Goal: Task Accomplishment & Management: Complete application form

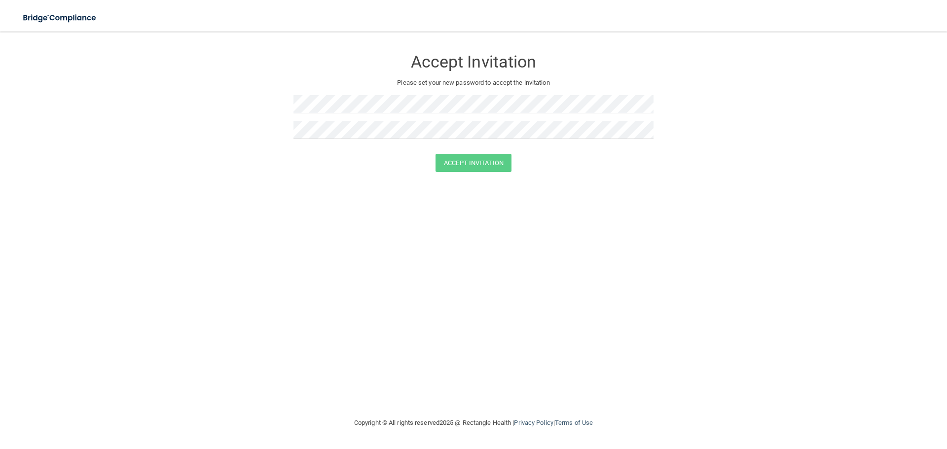
drag, startPoint x: 289, startPoint y: 106, endPoint x: 609, endPoint y: 213, distance: 337.6
click at [609, 213] on div "Accept Invitation Please set your new password to accept the invitation Accept …" at bounding box center [474, 224] width 908 height 366
click at [292, 121] on form "Accept Invitation Please set your new password to accept the invitation Accept …" at bounding box center [474, 112] width 908 height 143
click at [436, 154] on button "Accept Invitation" at bounding box center [474, 163] width 76 height 18
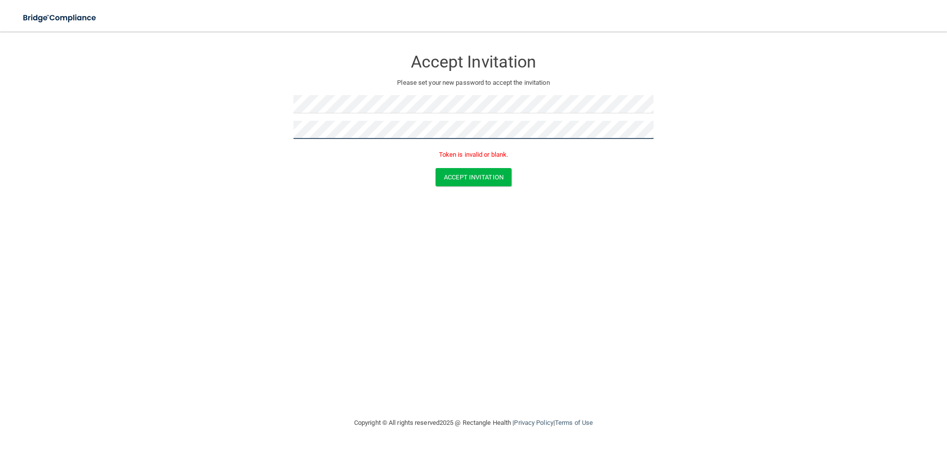
click at [436, 168] on button "Accept Invitation" at bounding box center [474, 177] width 76 height 18
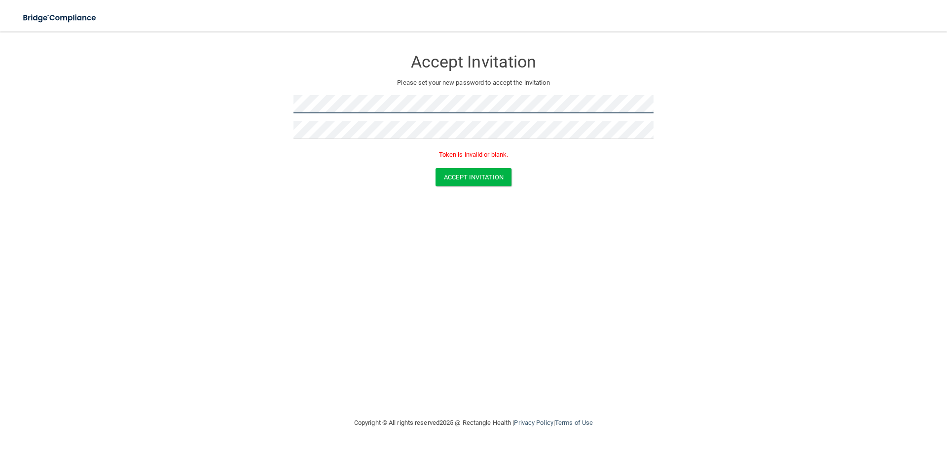
click at [255, 112] on form "Accept Invitation Please set your new password to accept the invitation Token i…" at bounding box center [474, 119] width 908 height 157
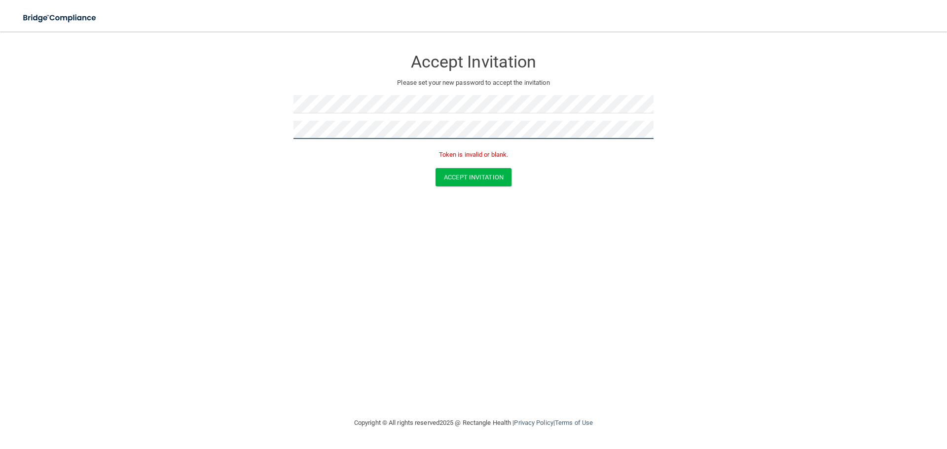
click at [436, 168] on button "Accept Invitation" at bounding box center [474, 177] width 76 height 18
click at [493, 181] on button "Accept Invitation" at bounding box center [474, 177] width 76 height 18
click at [476, 180] on button "Accept Invitation" at bounding box center [474, 177] width 76 height 18
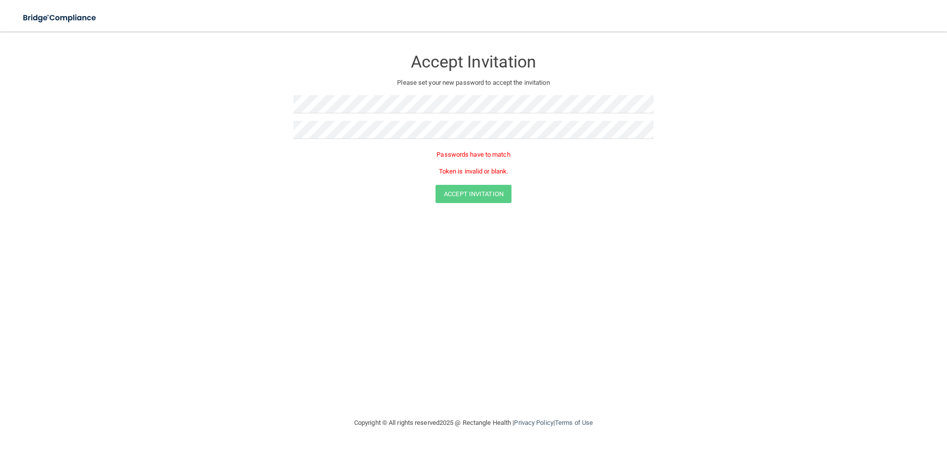
drag, startPoint x: 339, startPoint y: 213, endPoint x: 462, endPoint y: 206, distance: 123.0
click at [339, 213] on form "Accept Invitation Please set your new password to accept the invitation Passwor…" at bounding box center [474, 128] width 908 height 174
click at [279, 142] on form "Accept Invitation Please set your new password to accept the invitation Passwor…" at bounding box center [474, 128] width 908 height 174
click at [269, 110] on form "Accept Invitation Please set your new password to accept the invitation Passwor…" at bounding box center [474, 128] width 908 height 174
click at [467, 173] on button "Accept Invitation" at bounding box center [474, 177] width 76 height 18
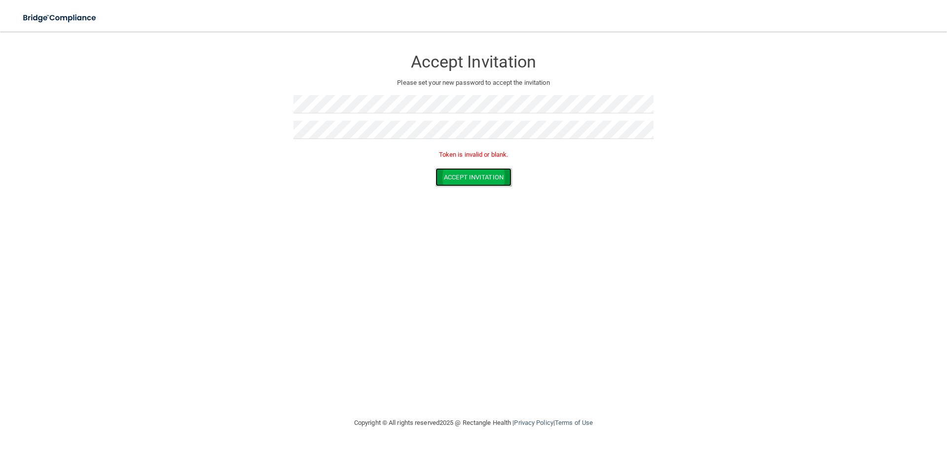
click at [468, 177] on button "Accept Invitation" at bounding box center [474, 177] width 76 height 18
click at [484, 163] on button "Accept Invitation" at bounding box center [474, 163] width 76 height 18
click at [481, 177] on button "Accept Invitation" at bounding box center [474, 177] width 76 height 18
click at [332, 208] on div "Accept Invitation Please set your new password to accept the invitation Token i…" at bounding box center [474, 224] width 908 height 366
click at [389, 82] on div "Accept Invitation Please set your new password to accept the invitation Token i…" at bounding box center [474, 104] width 360 height 127
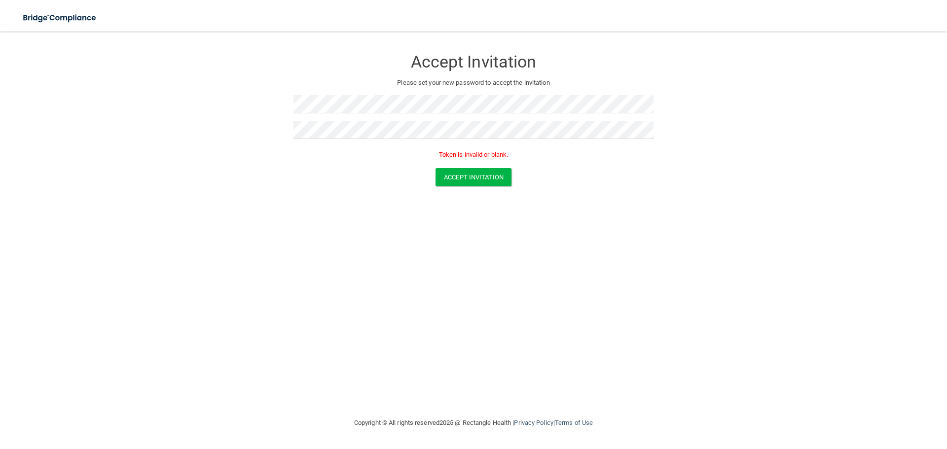
drag, startPoint x: 376, startPoint y: 78, endPoint x: 375, endPoint y: 85, distance: 7.1
click at [375, 81] on p "Please set your new password to accept the invitation" at bounding box center [473, 83] width 345 height 12
click at [469, 178] on button "Accept Invitation" at bounding box center [474, 177] width 76 height 18
click at [436, 168] on button "Accept Invitation" at bounding box center [474, 177] width 76 height 18
click at [451, 182] on button "Accept Invitation" at bounding box center [474, 177] width 76 height 18
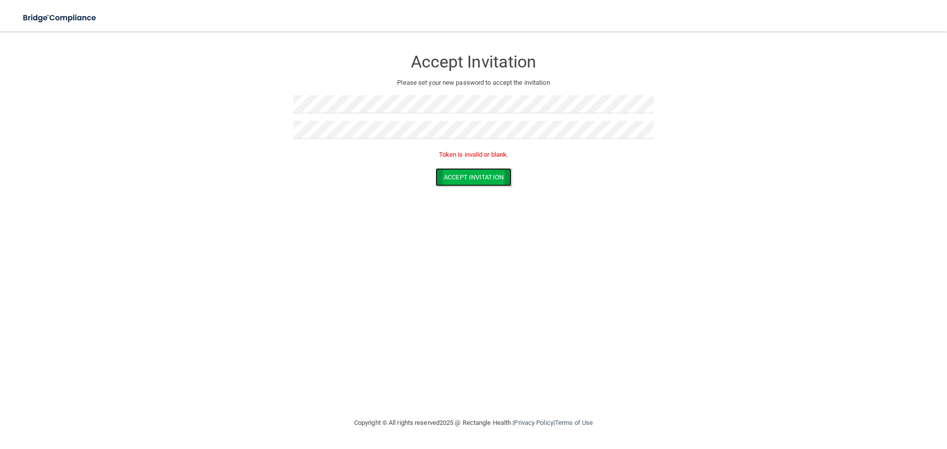
click at [482, 175] on button "Accept Invitation" at bounding box center [474, 177] width 76 height 18
click at [448, 161] on button "Accept Invitation" at bounding box center [474, 163] width 76 height 18
